Goal: Task Accomplishment & Management: Manage account settings

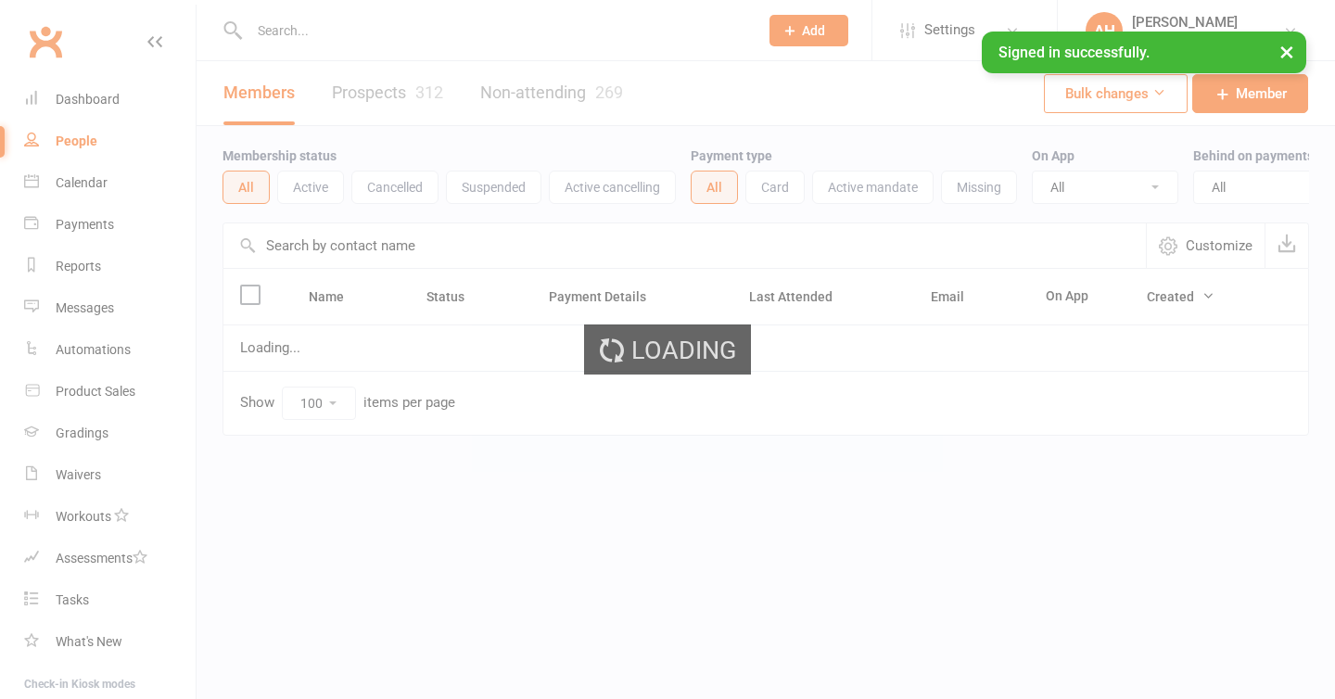
select select "100"
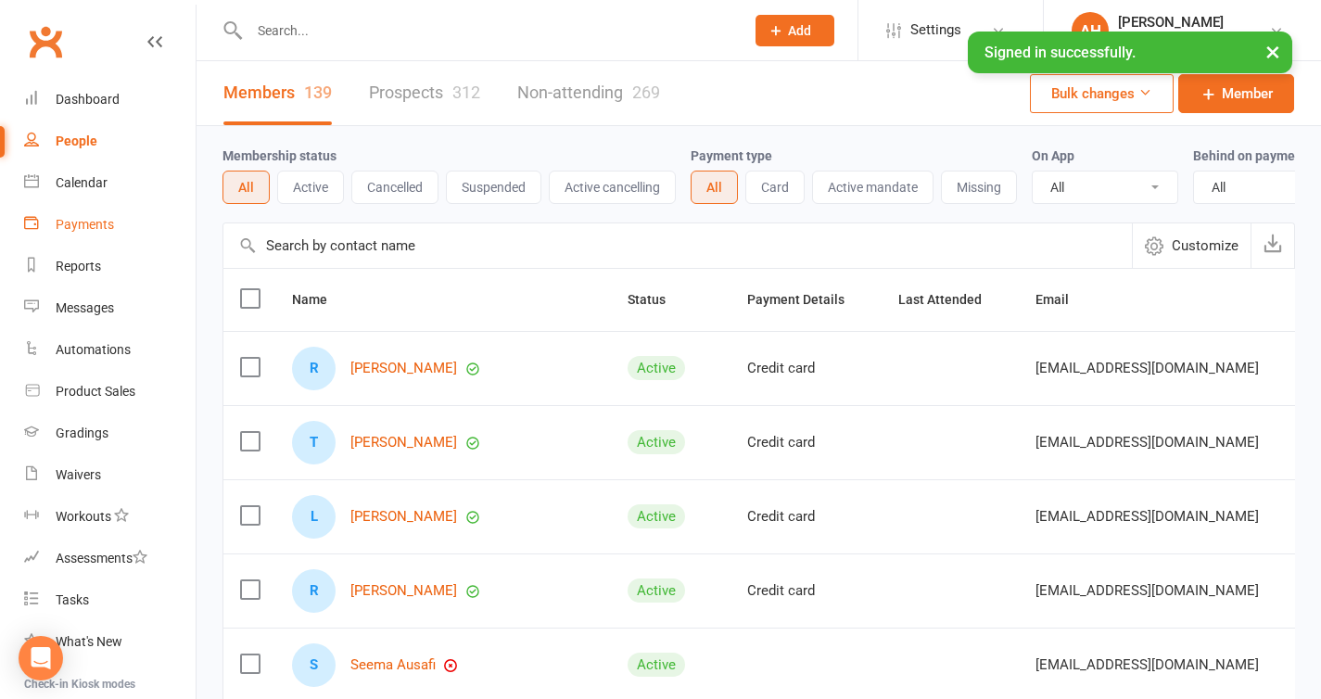
click at [77, 217] on div "Payments" at bounding box center [85, 224] width 58 height 15
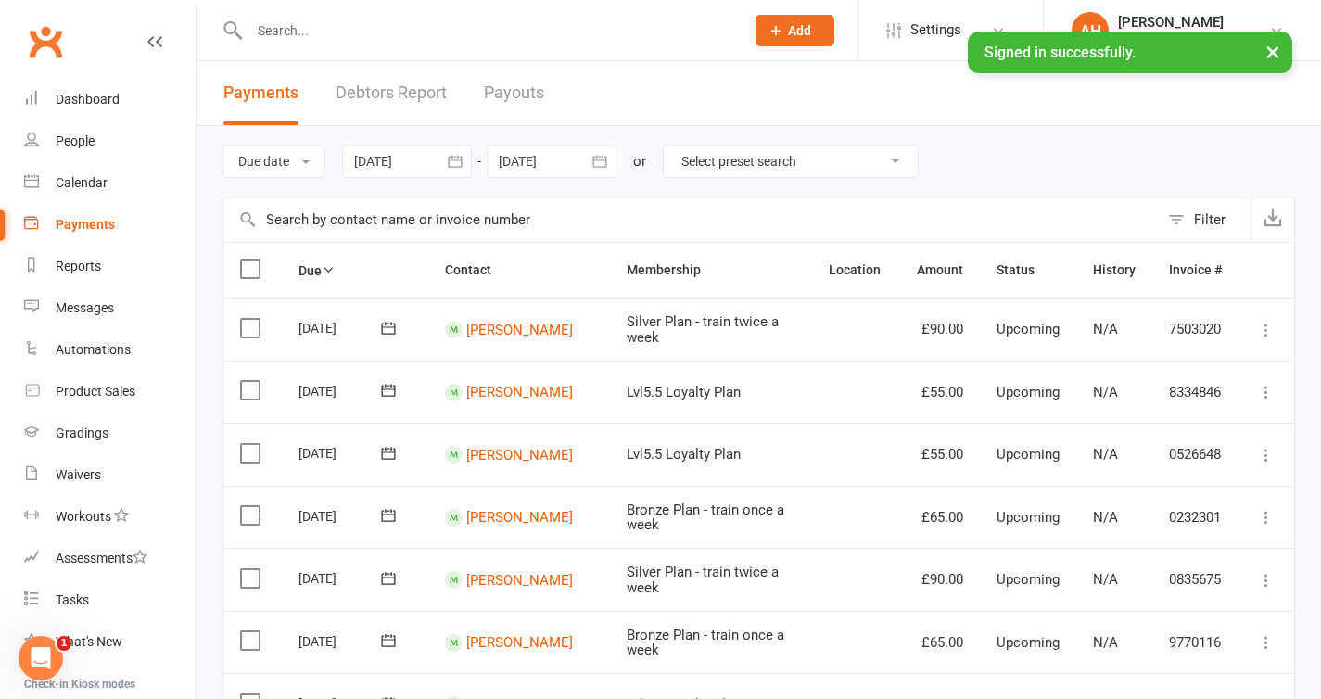
click at [400, 161] on div at bounding box center [407, 161] width 130 height 33
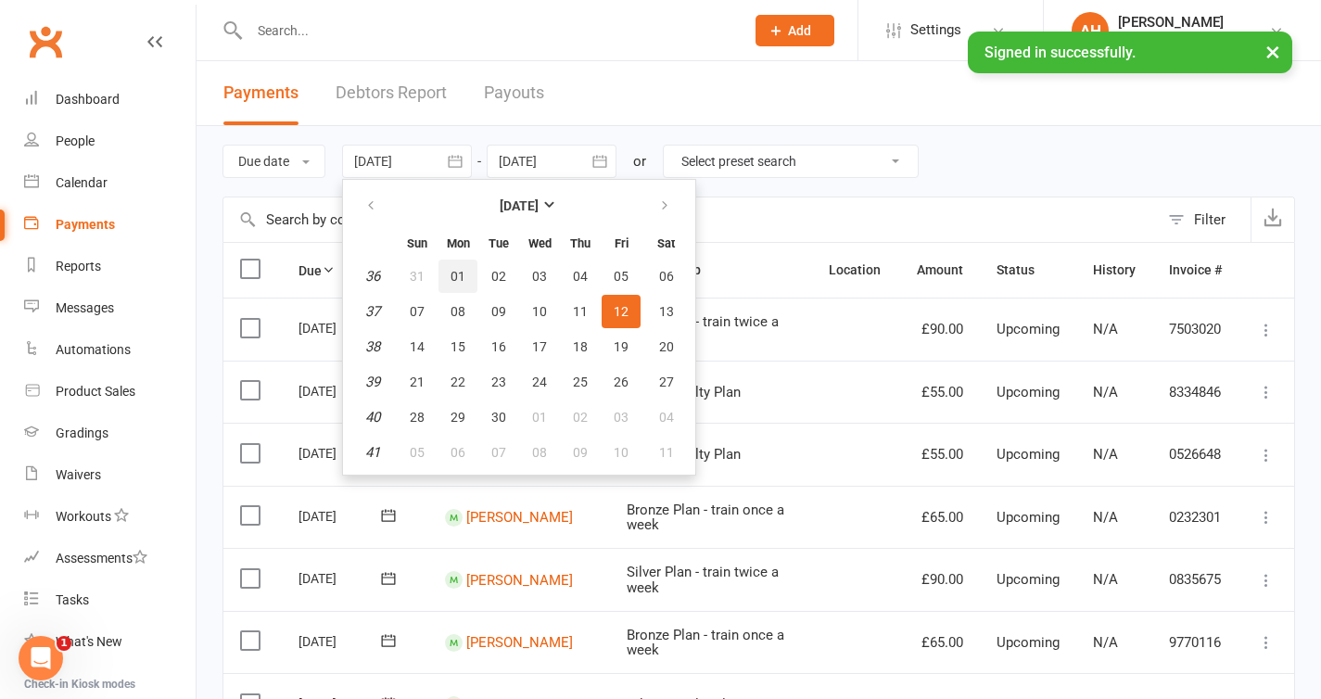
click at [452, 278] on button "01" at bounding box center [457, 276] width 39 height 33
type input "[DATE]"
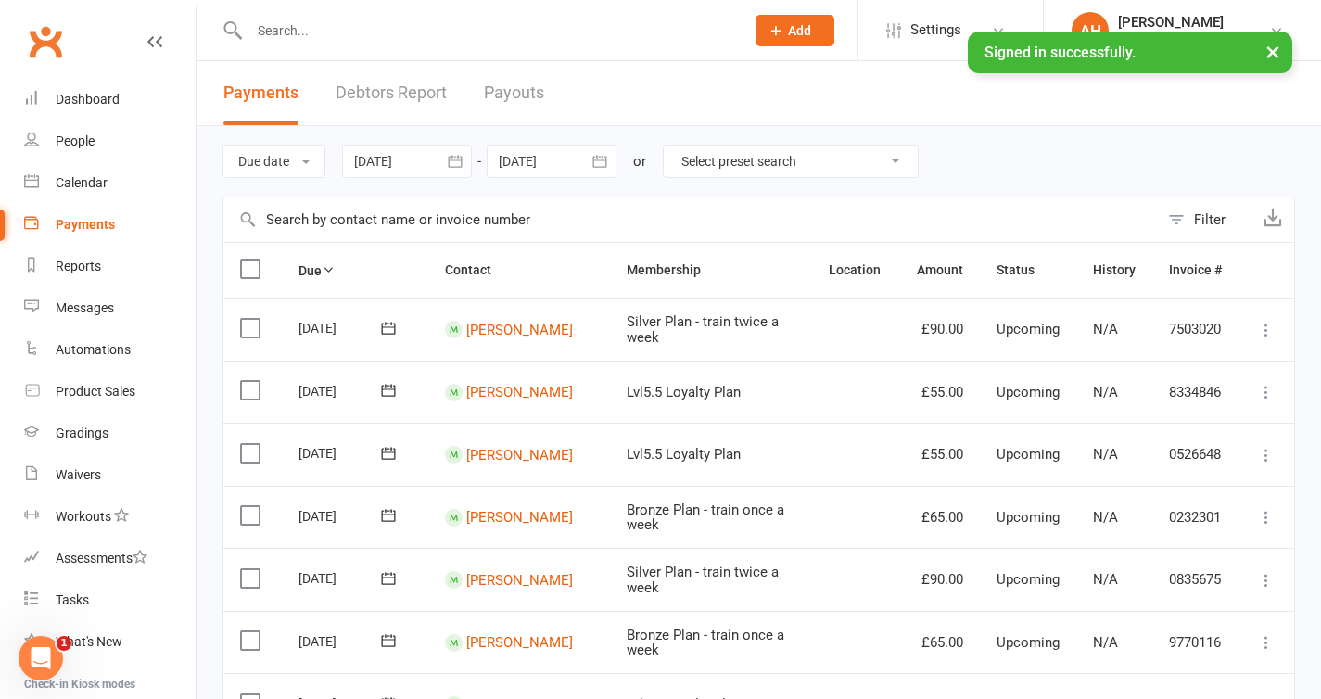
click at [542, 160] on div at bounding box center [552, 161] width 130 height 33
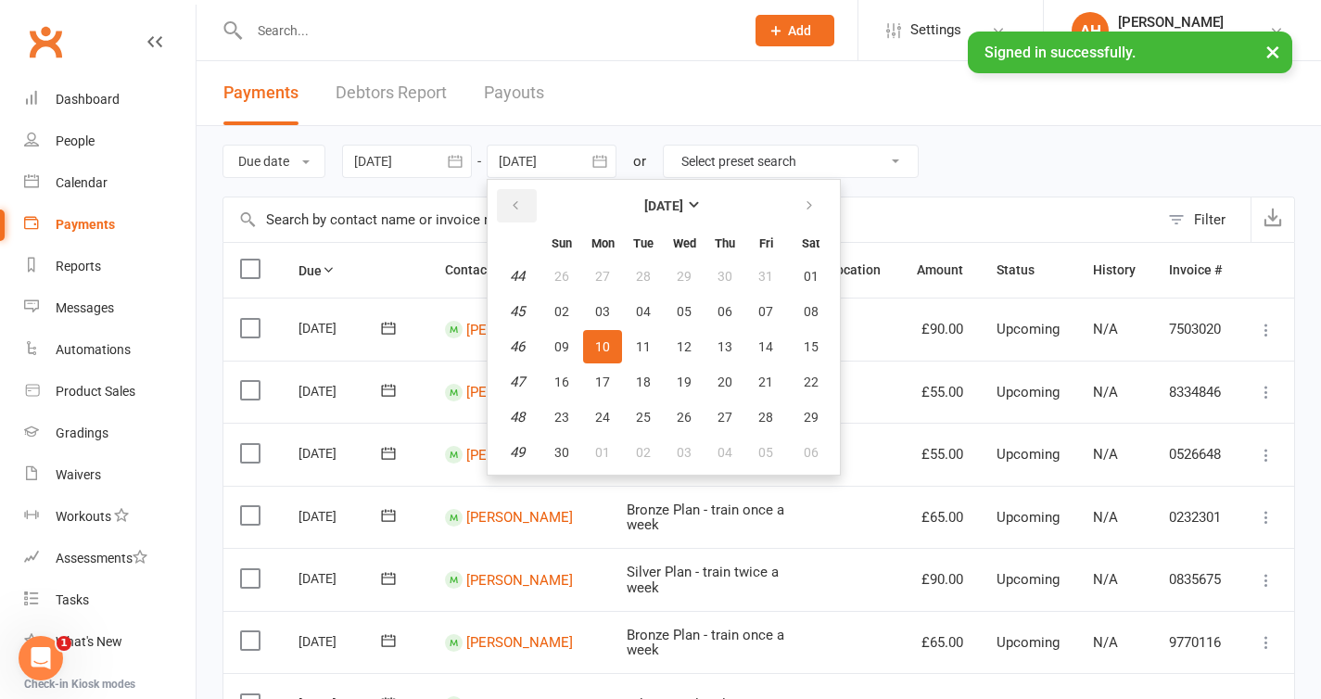
click at [513, 201] on icon "button" at bounding box center [515, 205] width 13 height 15
click at [565, 311] on span "05" at bounding box center [561, 311] width 15 height 15
type input "[DATE]"
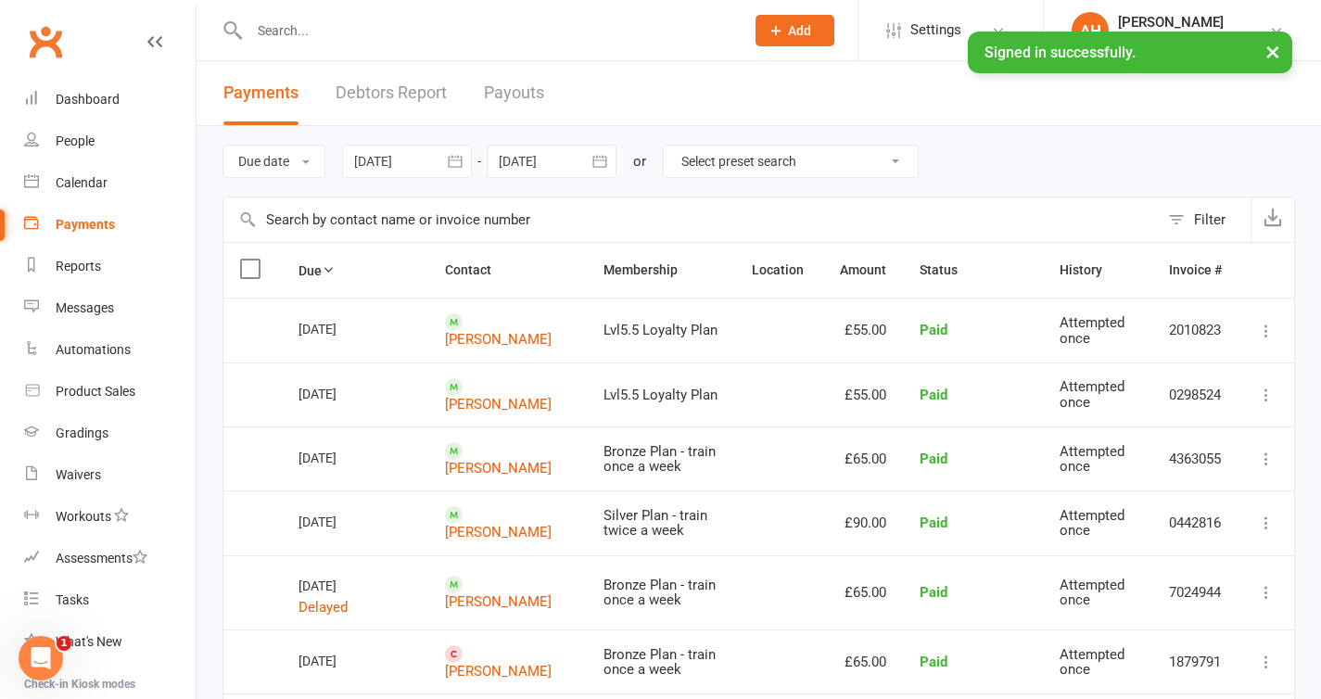
click at [1217, 215] on div "Filter" at bounding box center [1210, 220] width 32 height 22
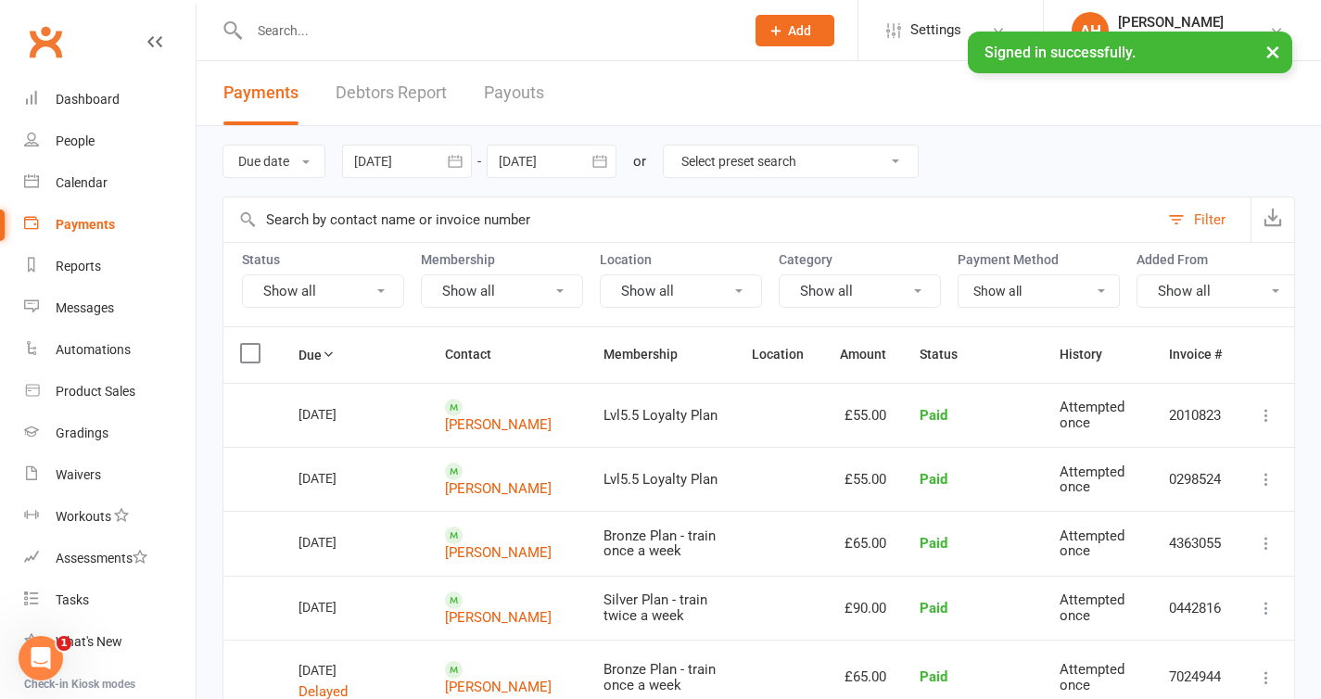
click at [1217, 215] on div "Filter" at bounding box center [1210, 220] width 32 height 22
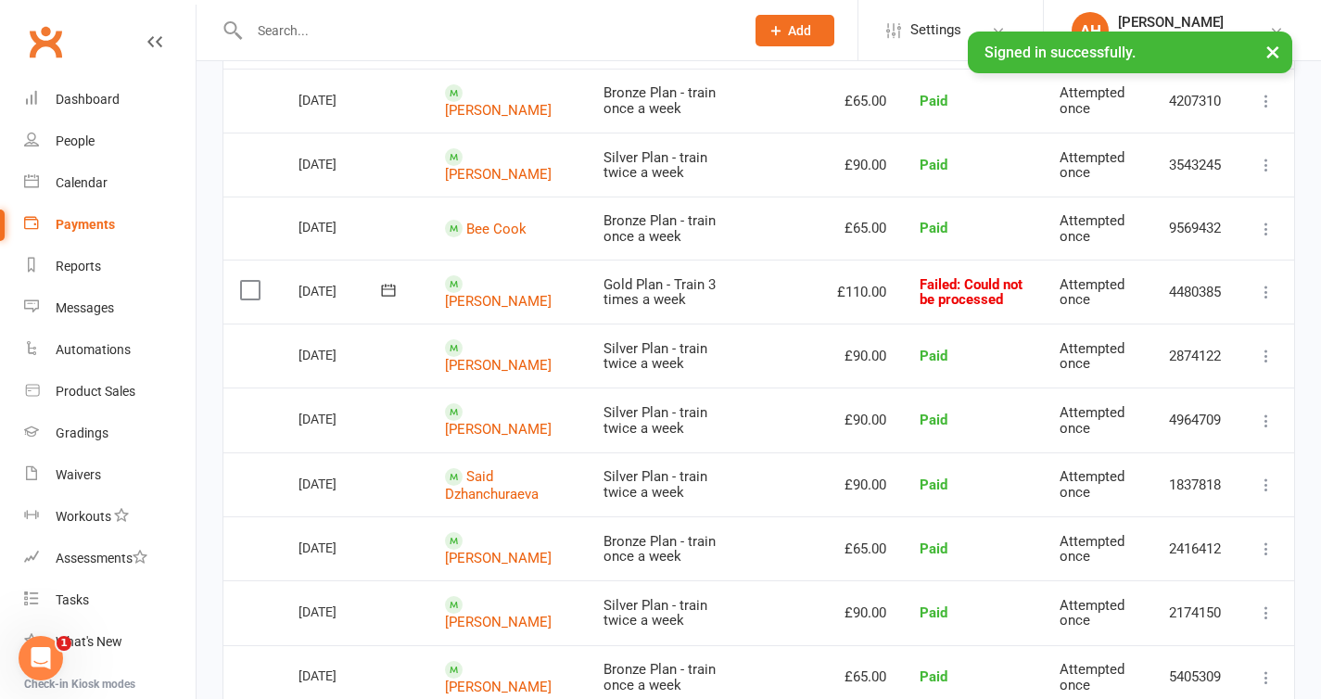
scroll to position [1237, 0]
